Goal: Complete application form: Complete application form

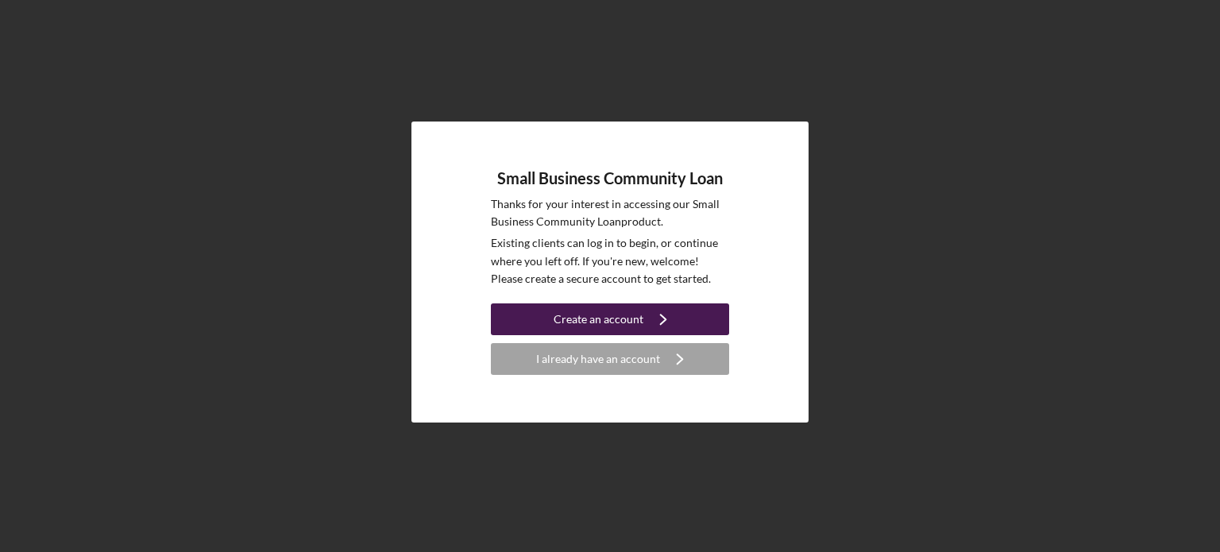
click at [627, 321] on div "Create an account" at bounding box center [599, 319] width 90 height 32
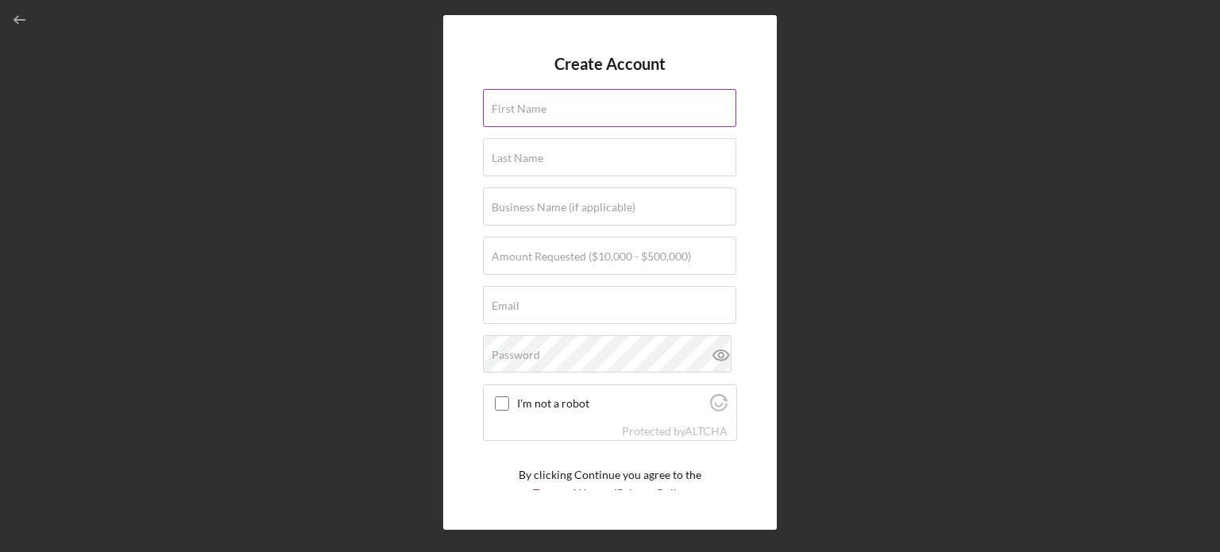
click at [577, 118] on input "First Name" at bounding box center [609, 108] width 253 height 38
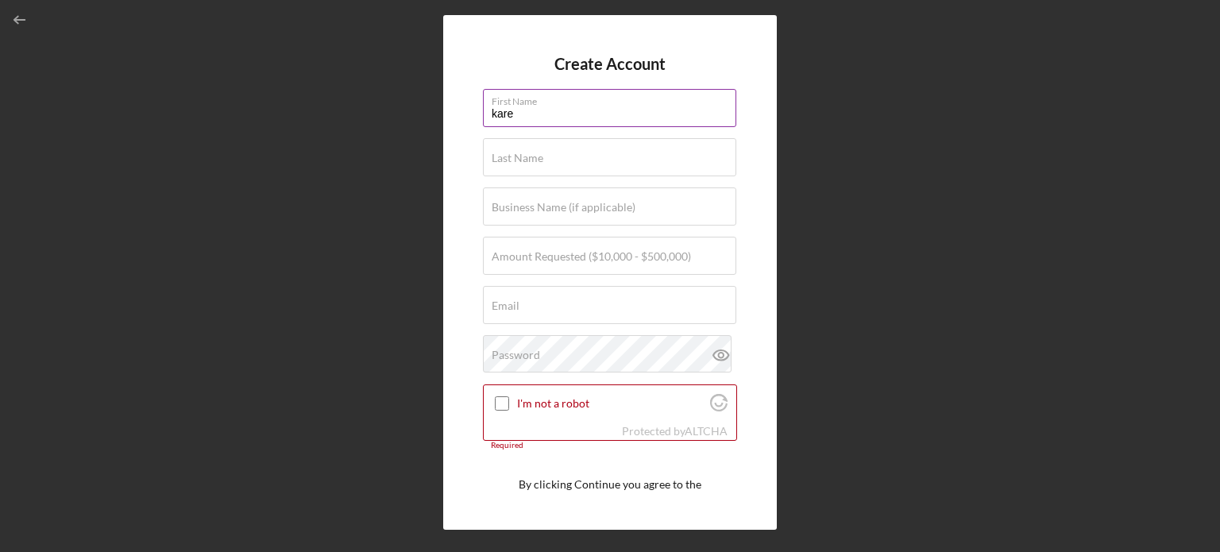
type input "[PERSON_NAME]"
type input "[EMAIL_ADDRESS][DOMAIN_NAME]"
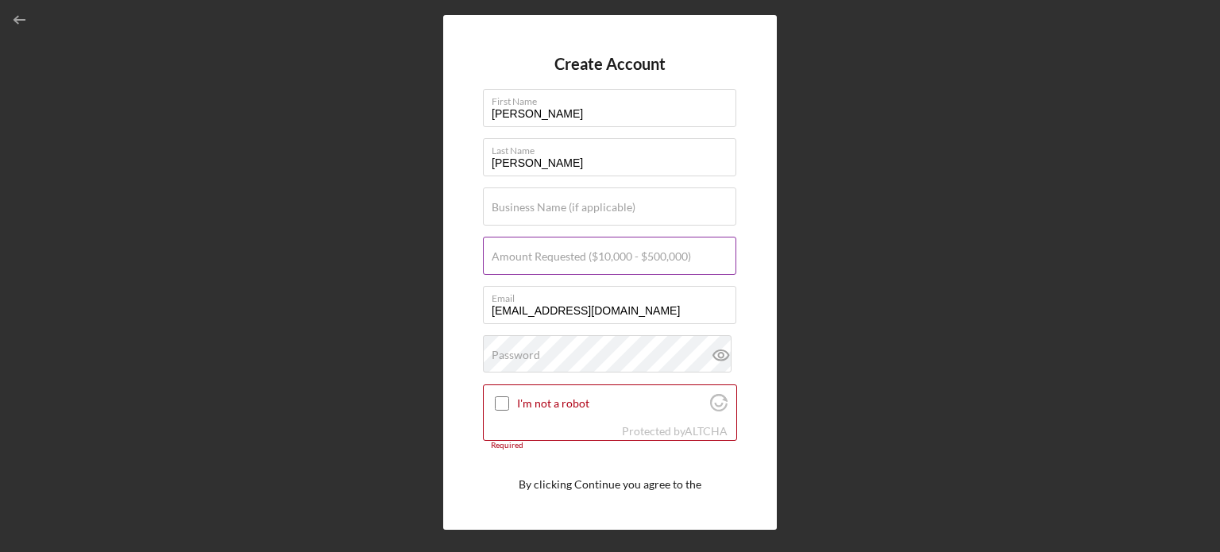
click at [600, 261] on label "Amount Requested ($10,000 - $500,000)" at bounding box center [591, 256] width 199 height 13
click at [600, 261] on input "Amount Requested ($10,000 - $500,000)" at bounding box center [609, 256] width 253 height 38
type input "$220,000"
click at [640, 348] on div "Password" at bounding box center [610, 355] width 254 height 40
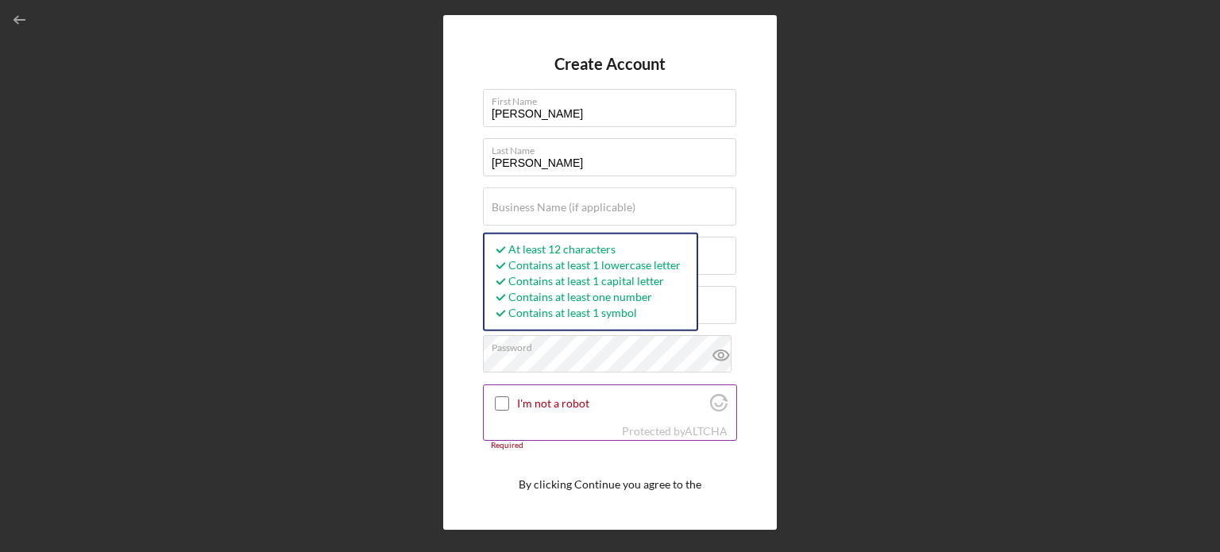
click at [504, 403] on input "I'm not a robot" at bounding box center [502, 403] width 14 height 14
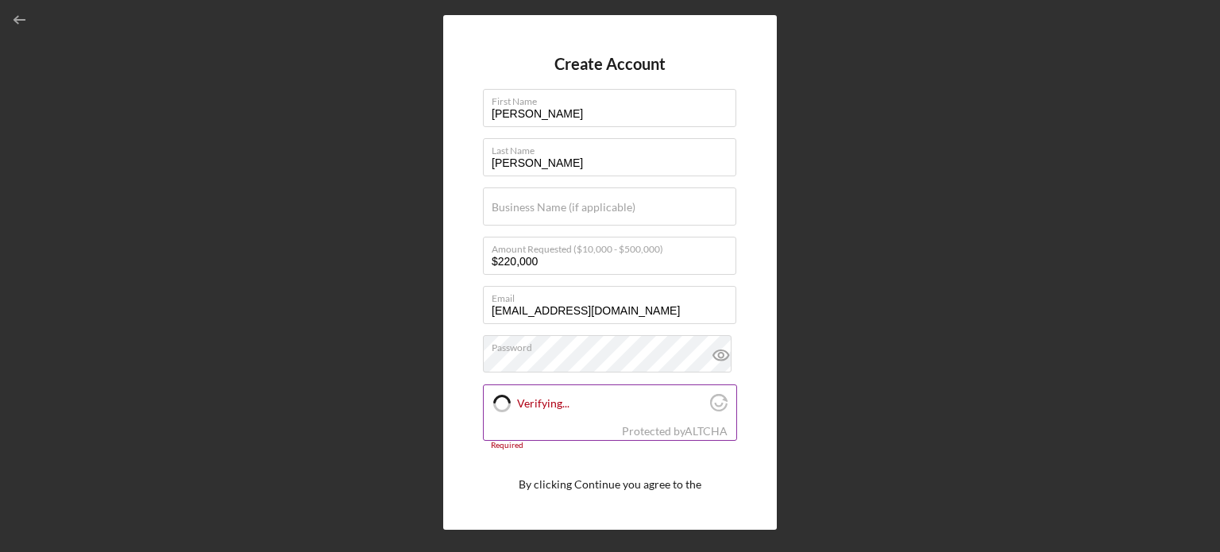
checkbox input "true"
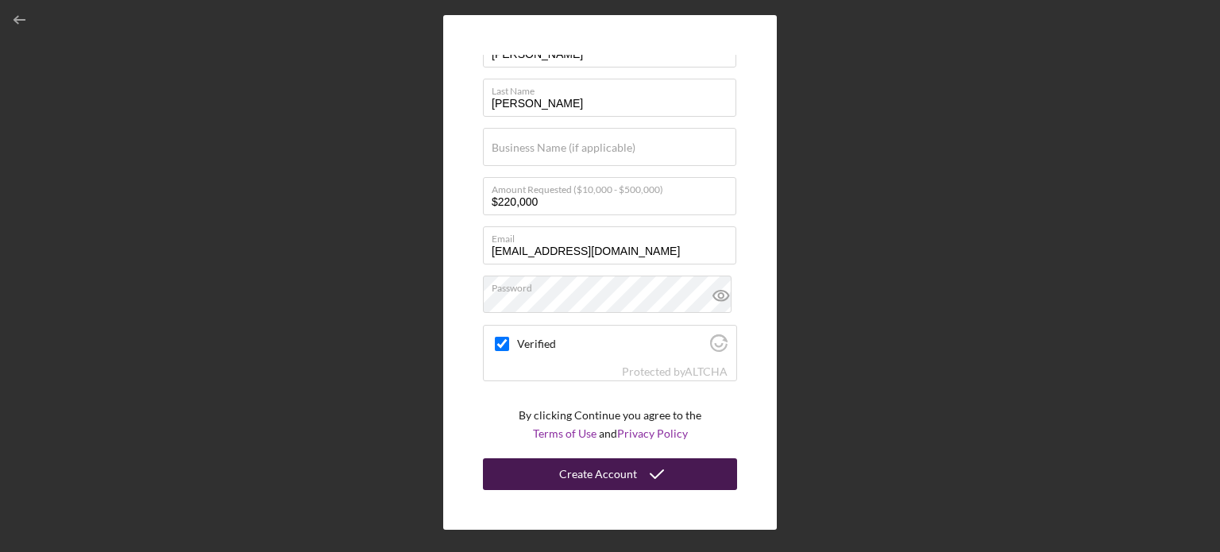
click at [609, 476] on div "Create Account" at bounding box center [598, 474] width 78 height 32
